Goal: Task Accomplishment & Management: Manage account settings

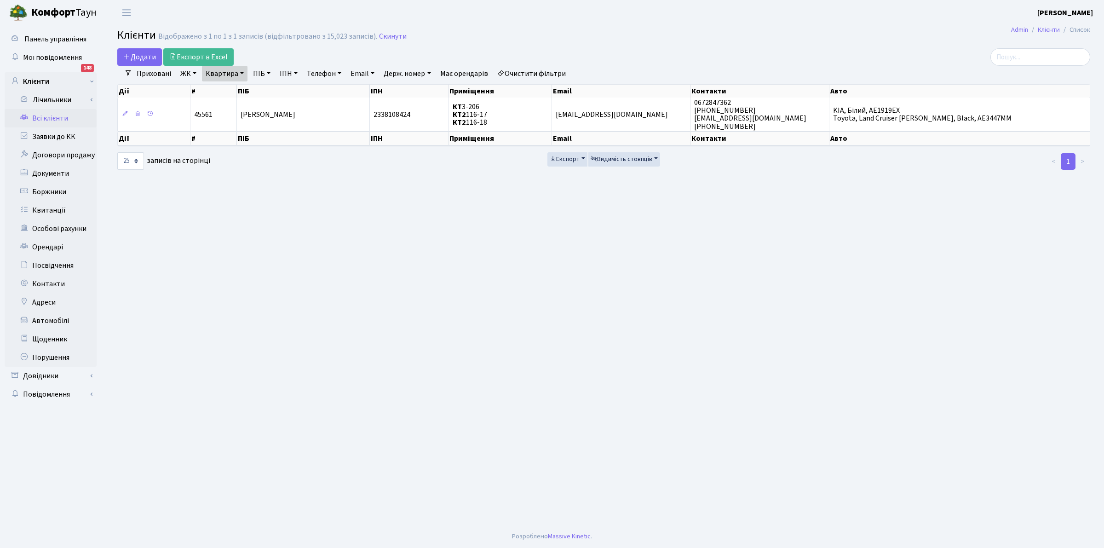
select select "25"
click at [218, 72] on link "Квартира" at bounding box center [225, 74] width 46 height 16
type input "4-306"
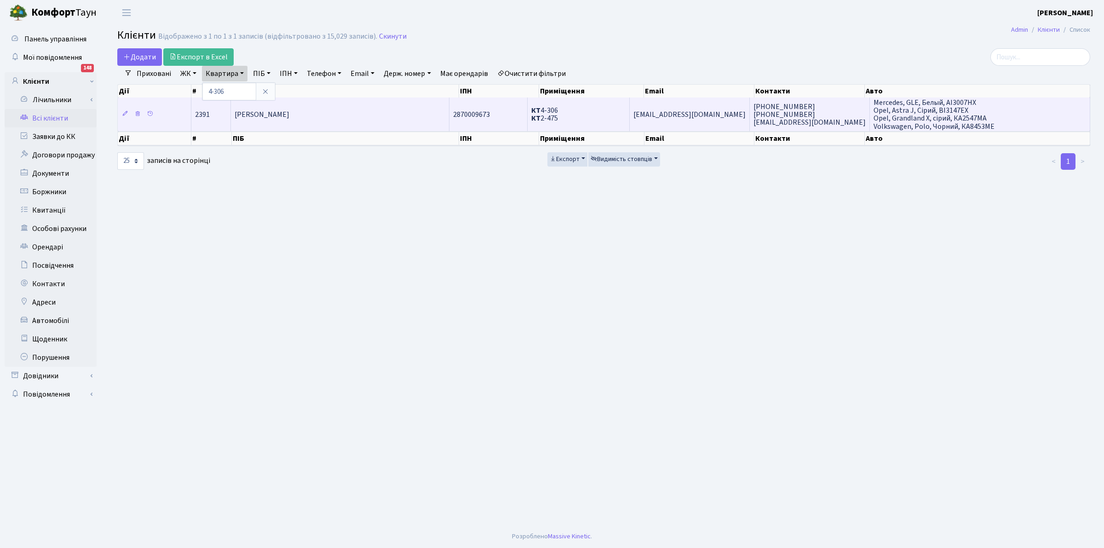
click at [272, 113] on span "[PERSON_NAME]" at bounding box center [262, 115] width 55 height 10
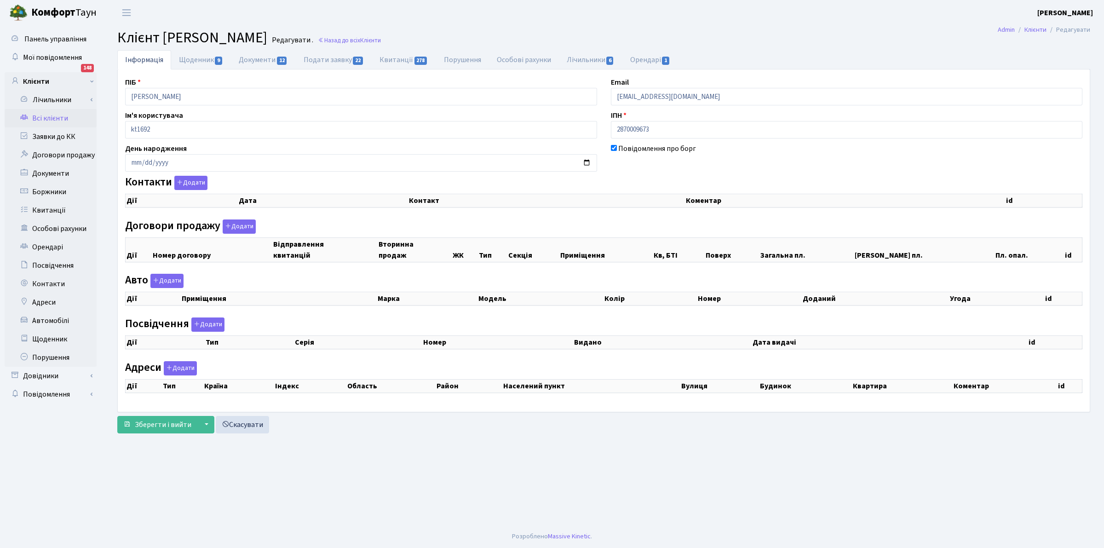
click at [794, 152] on div "Повідомлення про борг" at bounding box center [847, 157] width 486 height 29
drag, startPoint x: 567, startPoint y: 179, endPoint x: 145, endPoint y: 68, distance: 435.7
click at [566, 178] on div "Контакти Додати Дії Дата Контакт Коментар id" at bounding box center [603, 195] width 971 height 39
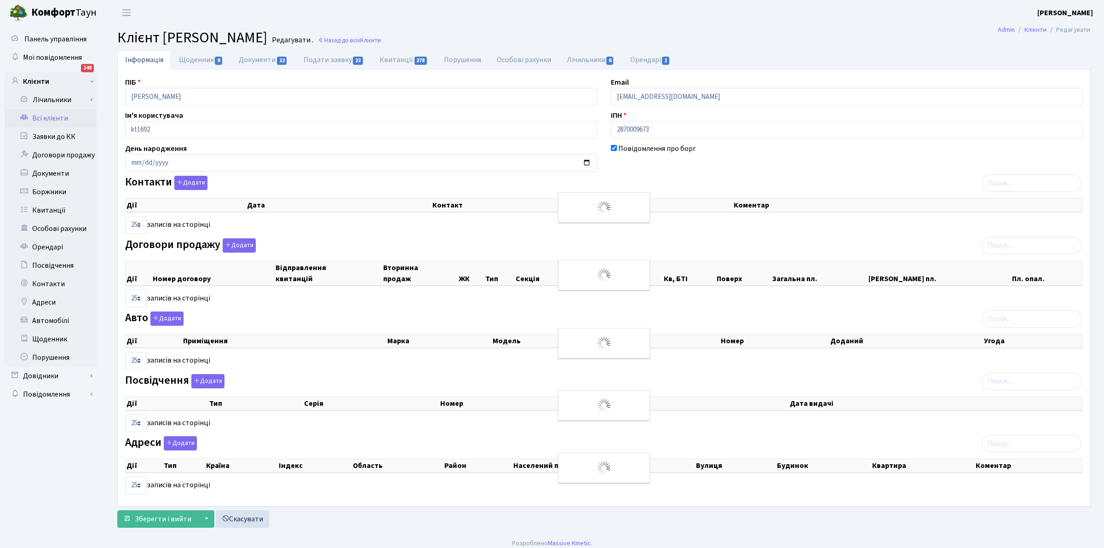
checkbox input "true"
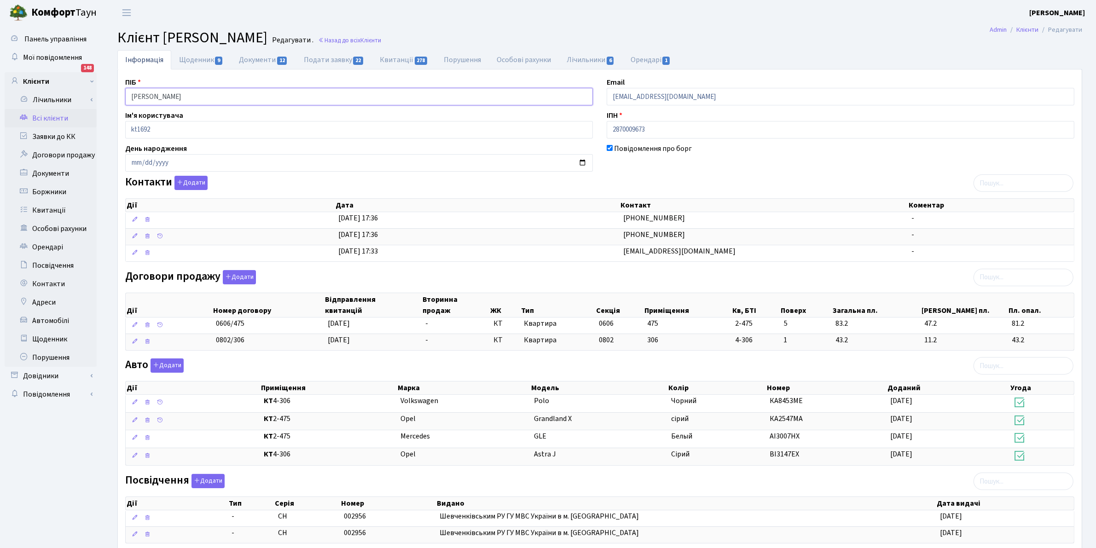
drag, startPoint x: 245, startPoint y: 98, endPoint x: 1, endPoint y: 39, distance: 250.4
click at [1, 40] on div "Панель управління Мої повідомлення 148 Клієнти Лічильники" at bounding box center [548, 352] width 1096 height 654
click at [263, 98] on input "[PERSON_NAME]" at bounding box center [359, 96] width 468 height 17
drag, startPoint x: 259, startPoint y: 96, endPoint x: 58, endPoint y: 100, distance: 201.1
click at [58, 100] on div "Панель управління Мої повідомлення 148 Клієнти Лічильники" at bounding box center [548, 352] width 1096 height 654
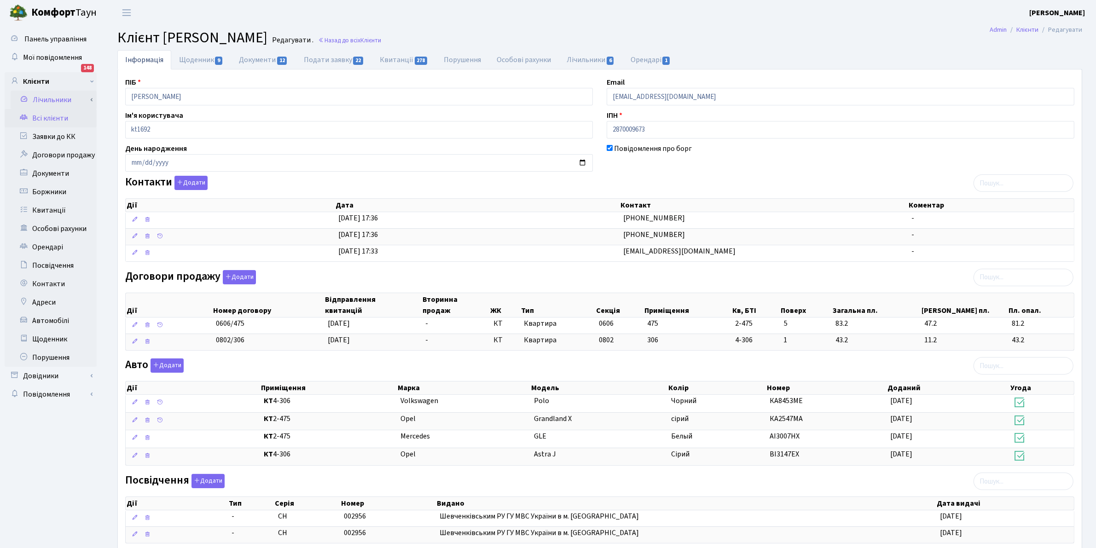
click at [58, 98] on link "Лічильники" at bounding box center [54, 100] width 86 height 18
click at [797, 156] on div "Повідомлення про борг" at bounding box center [840, 157] width 481 height 29
click at [796, 156] on div "Повідомлення про борг" at bounding box center [840, 157] width 481 height 29
